Goal: Check status: Verify the current state of an ongoing process or item

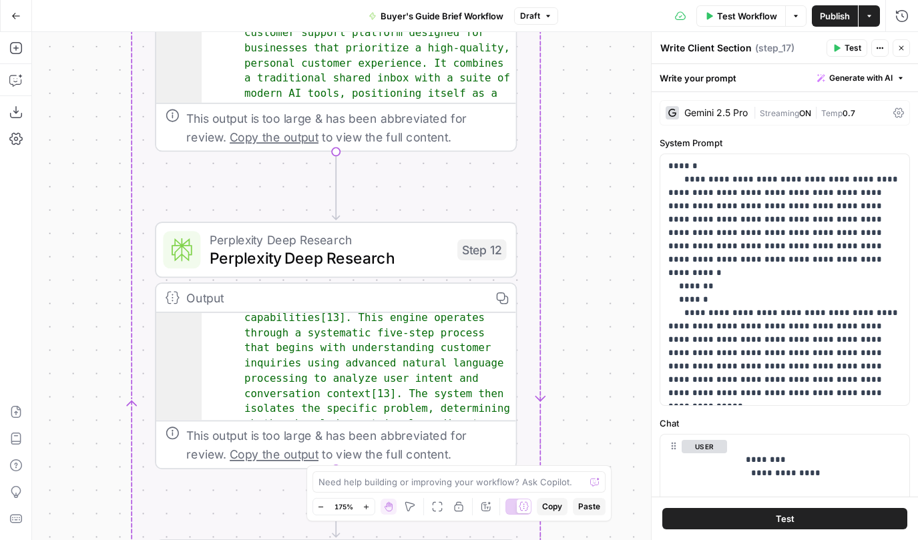
scroll to position [1098, 0]
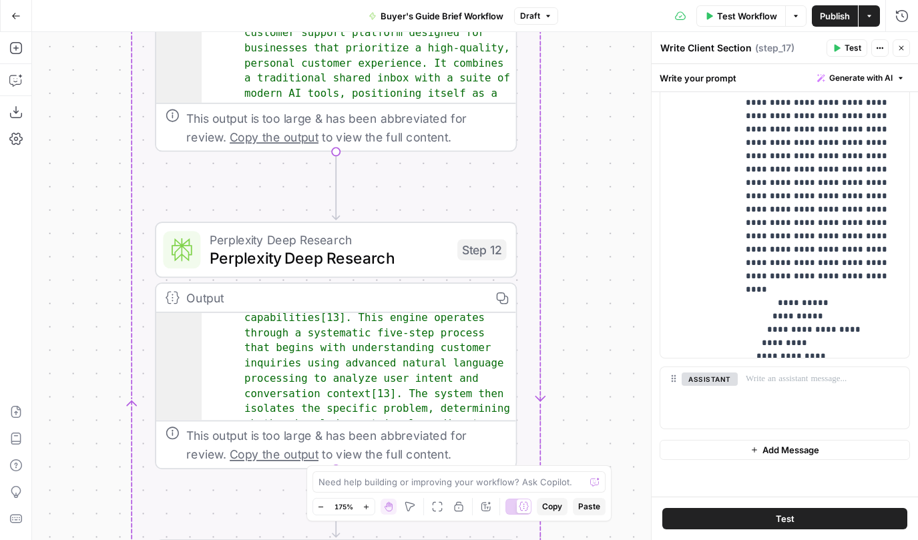
click at [10, 3] on div "Go Back" at bounding box center [16, 15] width 32 height 31
click at [11, 11] on icon "button" at bounding box center [15, 15] width 9 height 9
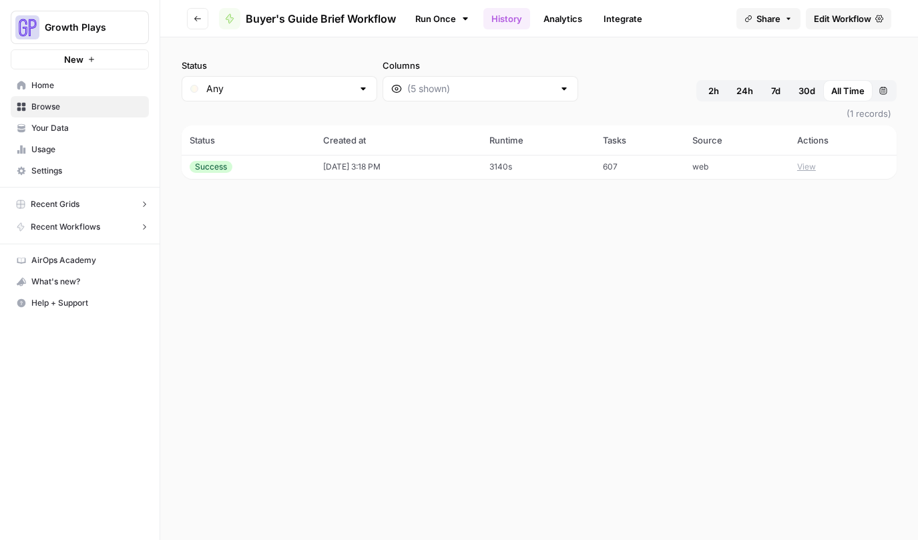
click at [49, 93] on link "Home" at bounding box center [80, 85] width 138 height 21
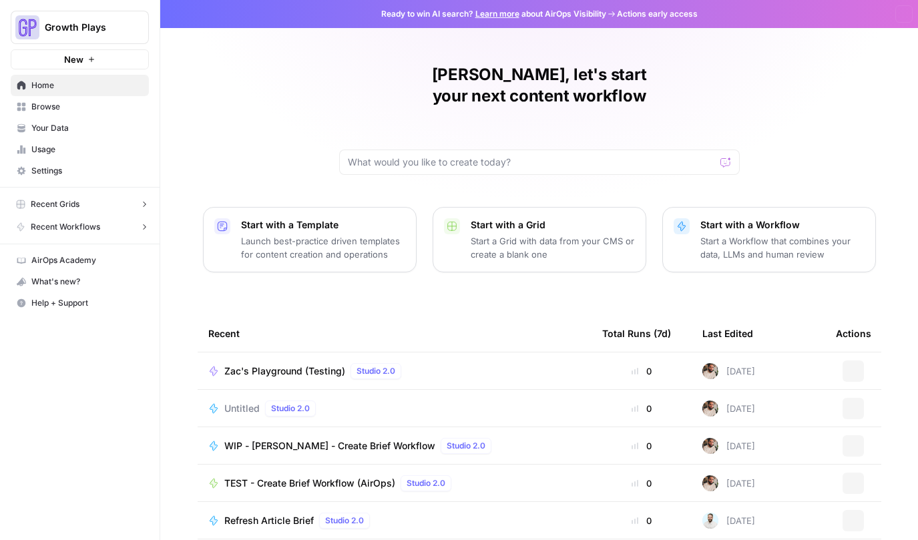
click at [49, 93] on link "Home" at bounding box center [80, 85] width 138 height 21
click at [52, 116] on link "Browse" at bounding box center [80, 106] width 138 height 21
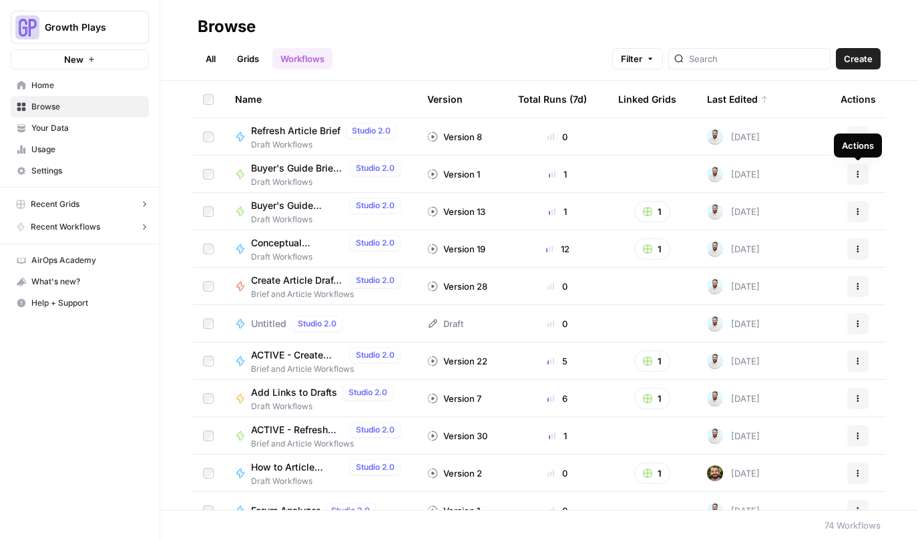
click at [857, 173] on icon "button" at bounding box center [858, 174] width 2 height 2
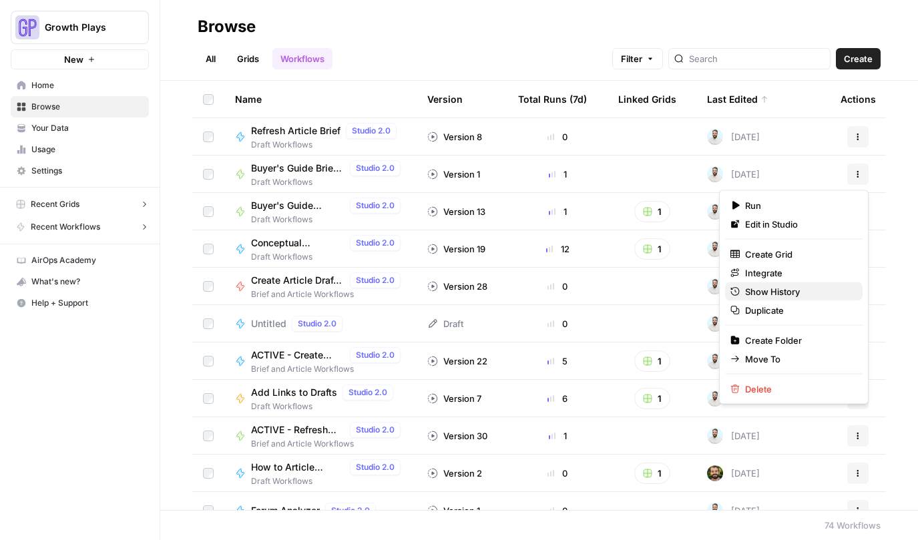
click at [803, 296] on span "Show History" at bounding box center [798, 291] width 107 height 13
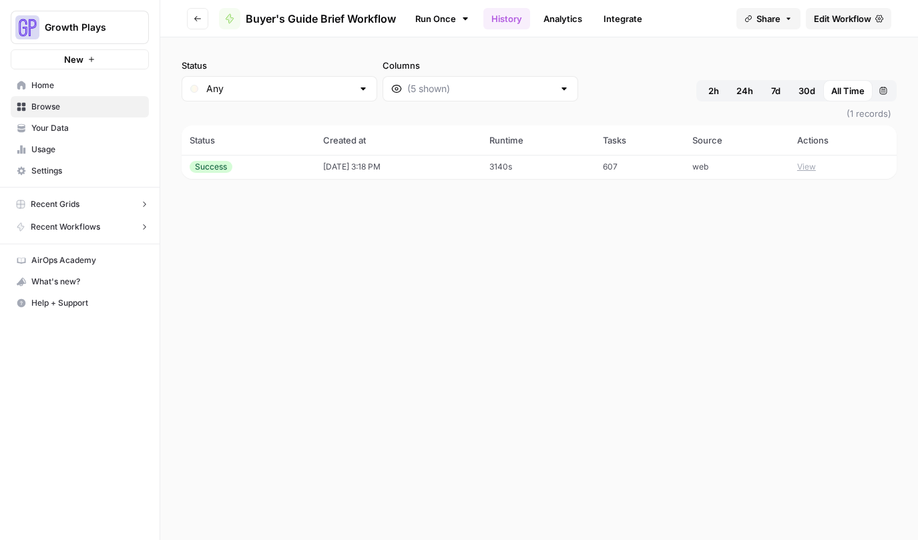
click at [462, 170] on td "[DATE] 3:18 PM" at bounding box center [398, 167] width 167 height 24
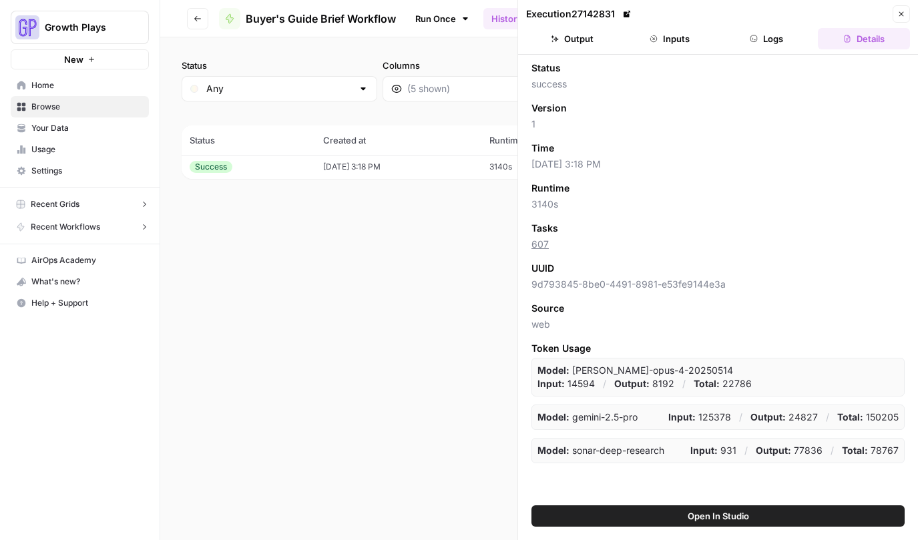
click at [573, 41] on button "Output" at bounding box center [572, 38] width 92 height 21
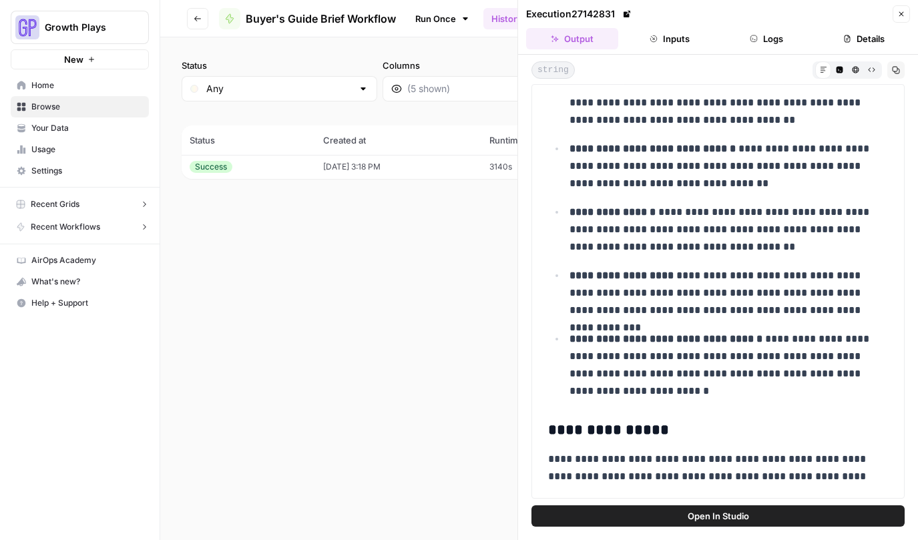
scroll to position [5211, 0]
